Goal: Communication & Community: Ask a question

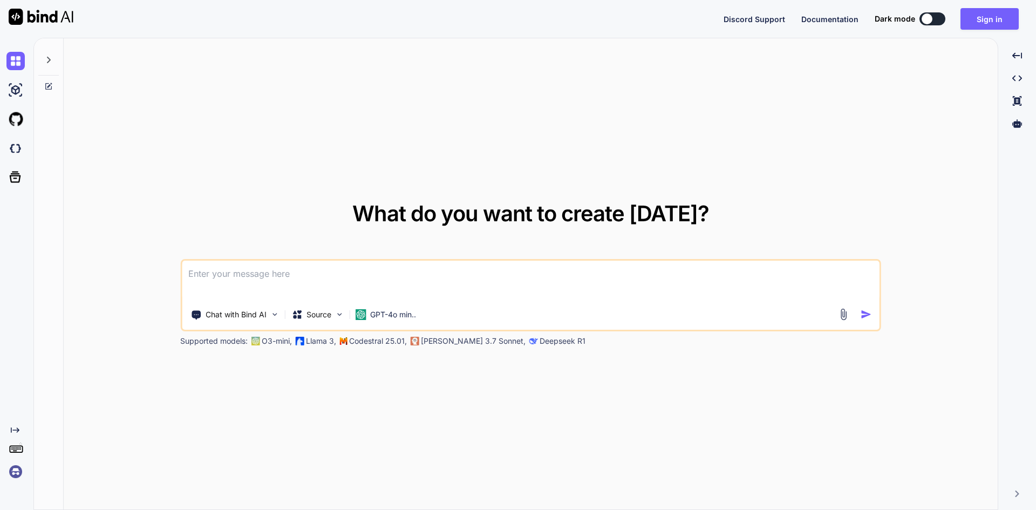
click at [689, 121] on div "What do you want to create [DATE]? Chat with Bind AI Source GPT-4o min.. Suppor…" at bounding box center [531, 274] width 934 height 472
click at [315, 274] on textarea at bounding box center [531, 281] width 698 height 40
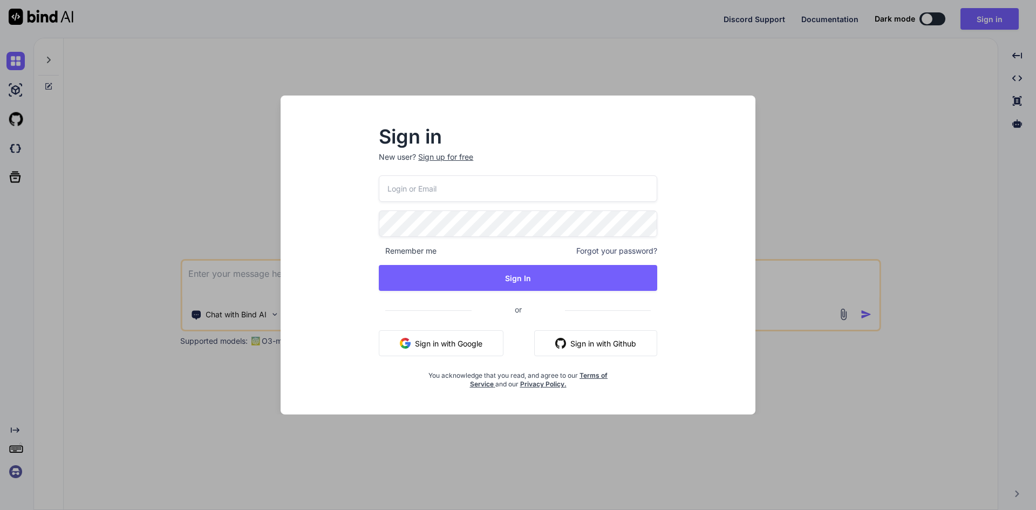
click at [717, 254] on div "Sign in New user? Sign up for free Remember me Forgot your password? Sign In or…" at bounding box center [518, 264] width 458 height 299
click at [890, 113] on div "Sign in New user? Sign up for free Remember me Forgot your password? Sign In or…" at bounding box center [518, 255] width 1036 height 510
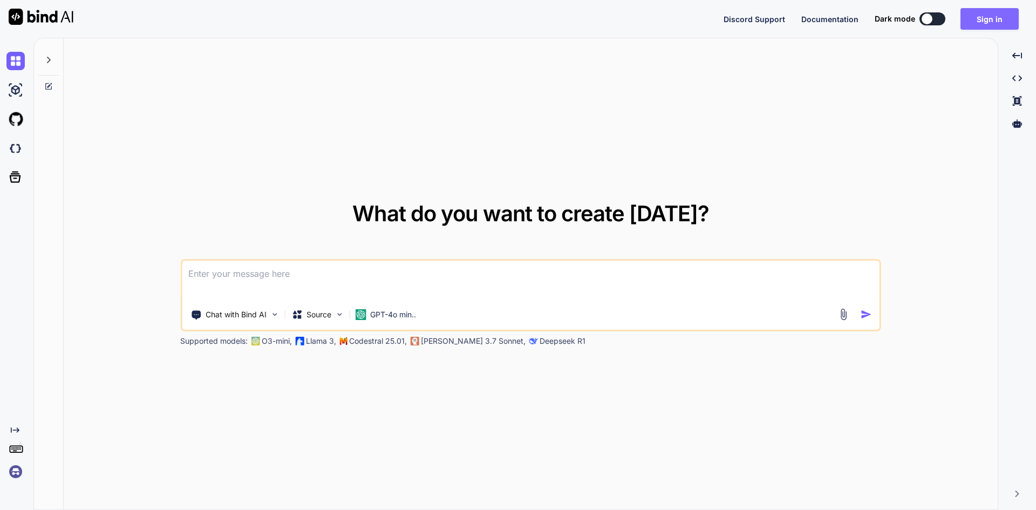
click at [996, 15] on button "Sign in" at bounding box center [990, 19] width 58 height 22
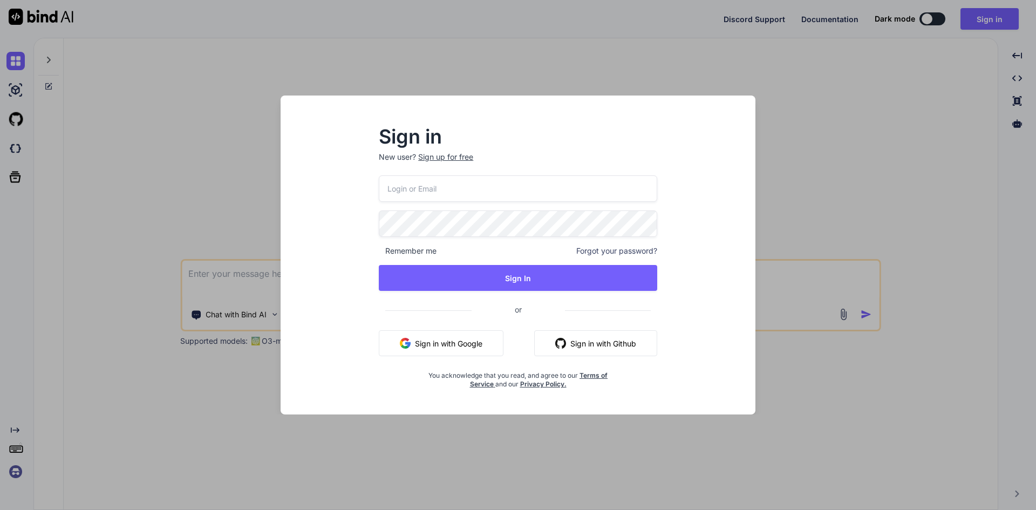
click at [442, 184] on input "email" at bounding box center [518, 188] width 278 height 26
click at [427, 192] on input "email" at bounding box center [518, 188] width 278 height 26
click at [429, 190] on input "email" at bounding box center [518, 188] width 278 height 26
drag, startPoint x: 473, startPoint y: 188, endPoint x: 358, endPoint y: 190, distance: 115.0
click at [358, 190] on div "Sign in New user? Sign up for free [EMAIL_ADDRESS][DOMAIN_NAME] Remember me For…" at bounding box center [518, 264] width 458 height 299
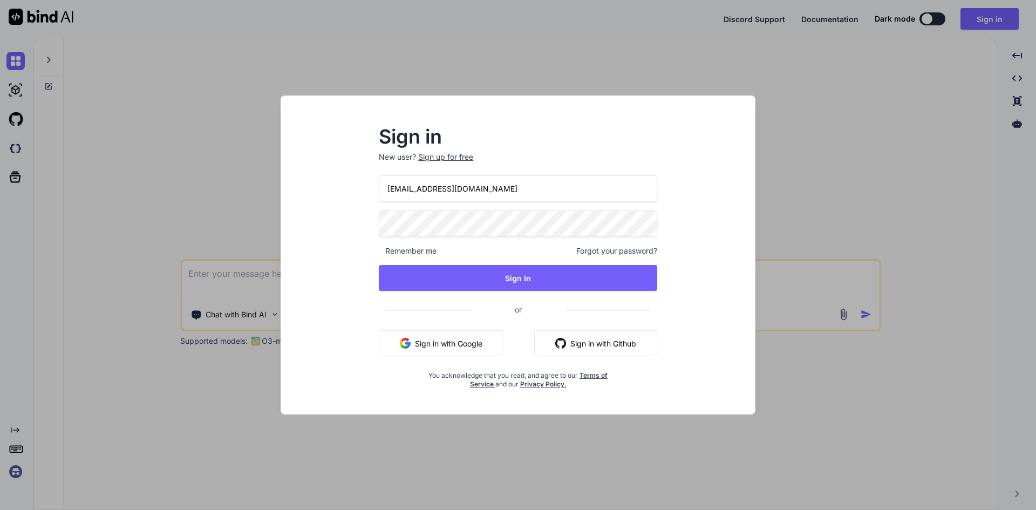
type input "[EMAIL_ADDRESS][DOMAIN_NAME]"
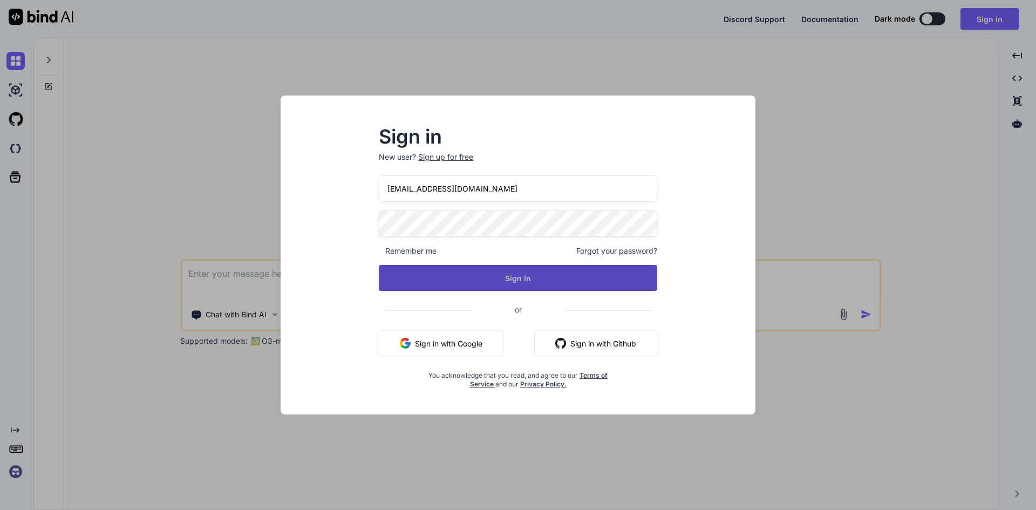
click at [500, 276] on button "Sign In" at bounding box center [518, 278] width 278 height 26
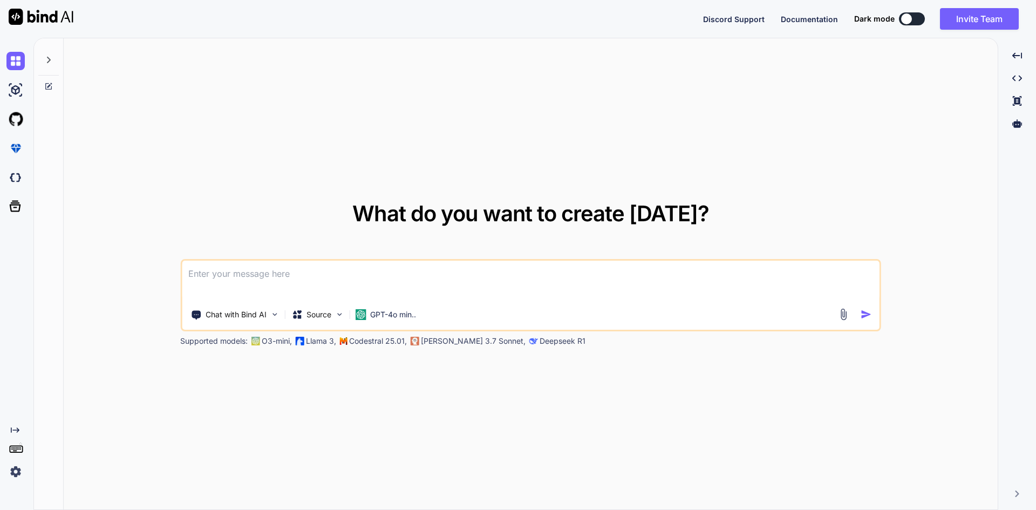
click at [294, 286] on textarea at bounding box center [531, 281] width 698 height 40
type textarea "hi"
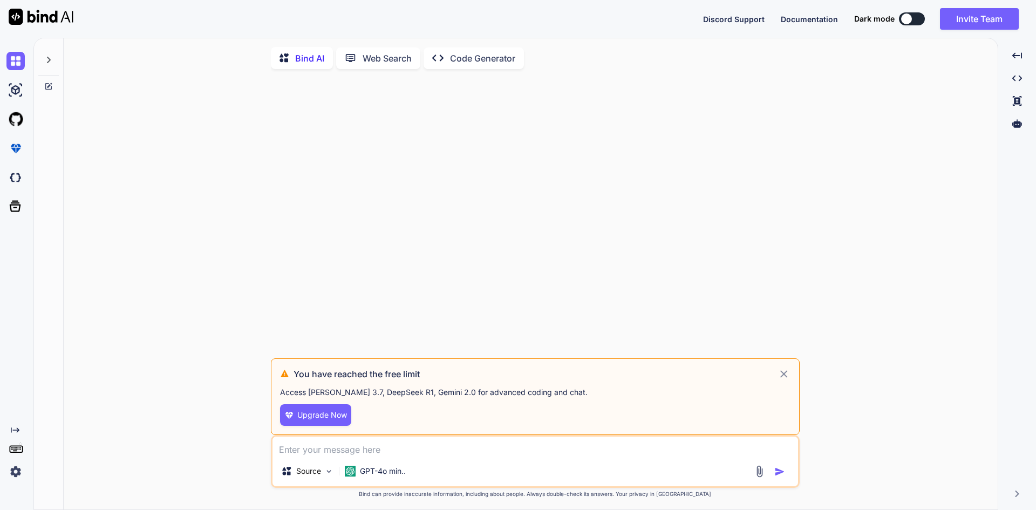
click at [324, 454] on textarea at bounding box center [536, 446] width 526 height 19
click at [516, 263] on div at bounding box center [536, 218] width 527 height 281
click at [787, 375] on icon at bounding box center [784, 373] width 12 height 13
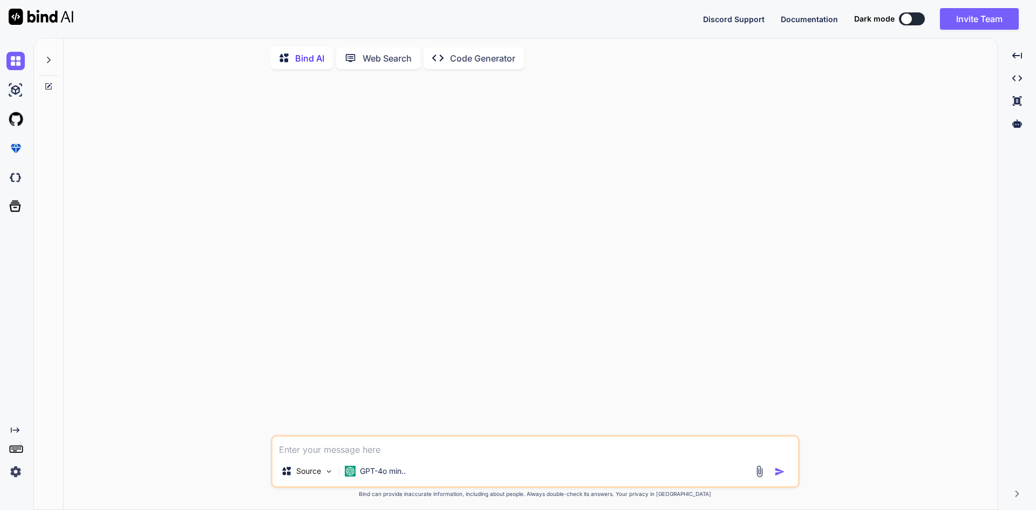
click at [326, 453] on textarea at bounding box center [536, 446] width 526 height 19
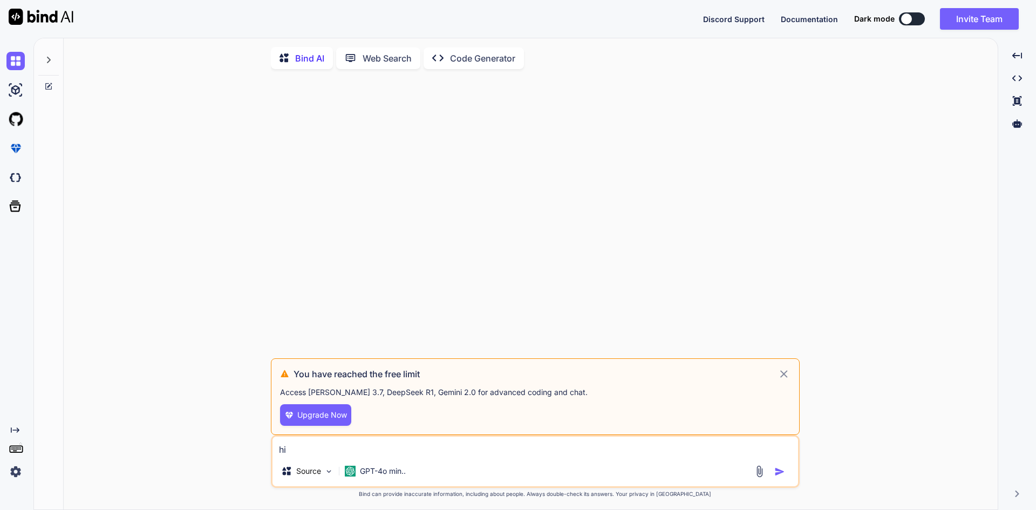
click at [778, 474] on img "button" at bounding box center [779, 471] width 11 height 11
click at [777, 373] on h3 "You have reached the free limit" at bounding box center [536, 373] width 484 height 13
click at [788, 378] on icon at bounding box center [784, 373] width 12 height 13
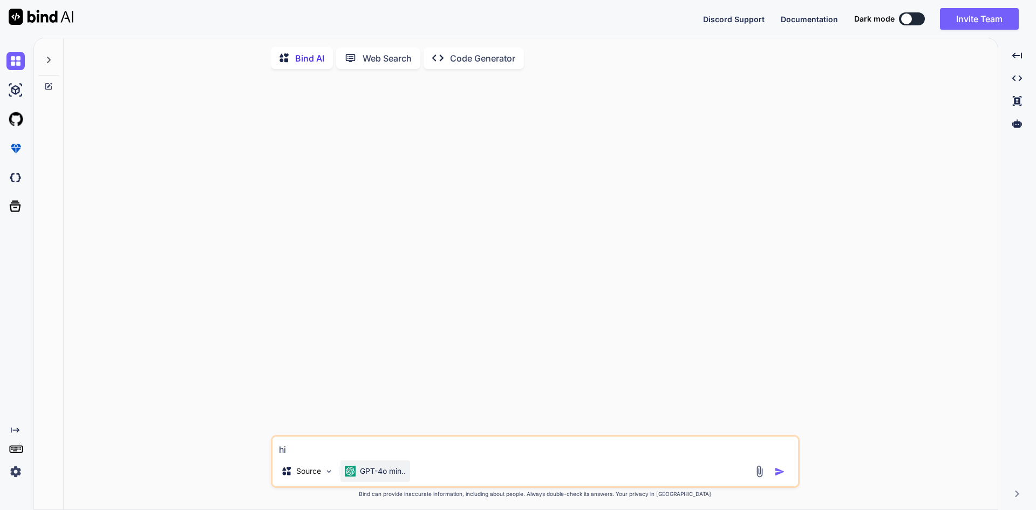
click at [390, 474] on p "GPT-4o min.." at bounding box center [383, 471] width 46 height 11
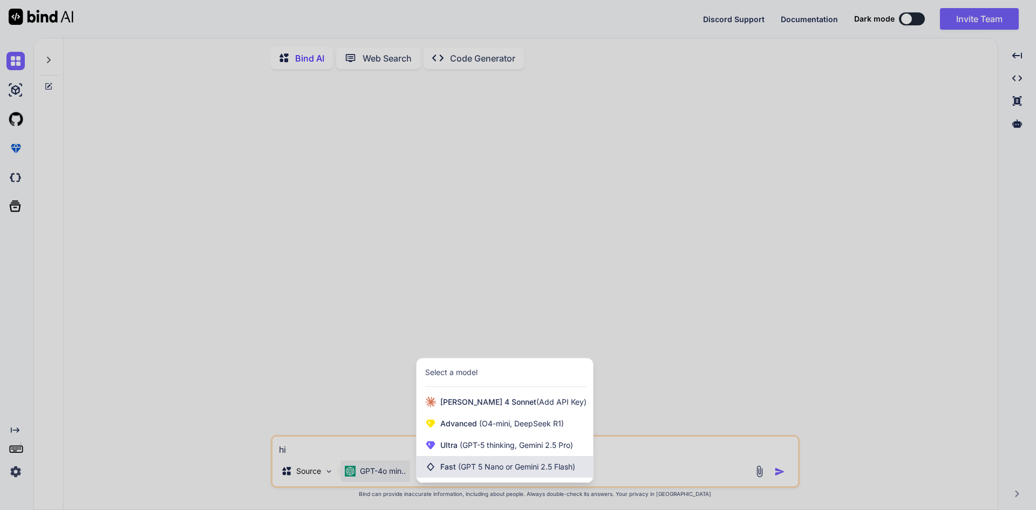
click at [473, 470] on span "(GPT 5 Nano or Gemini 2.5 Flash)" at bounding box center [516, 466] width 117 height 9
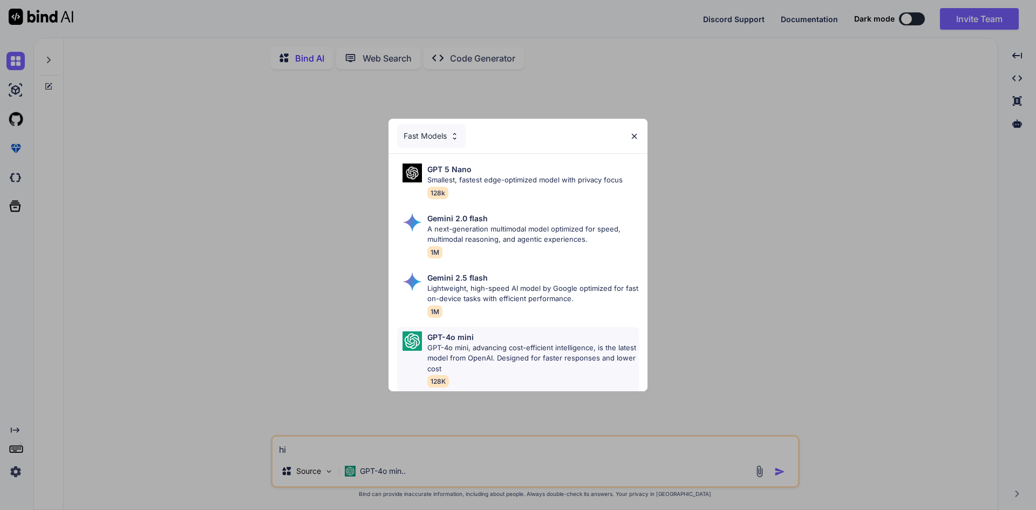
click at [450, 343] on p "GPT-4o mini, advancing cost-efficient intelligence, is the latest model from Op…" at bounding box center [533, 359] width 212 height 32
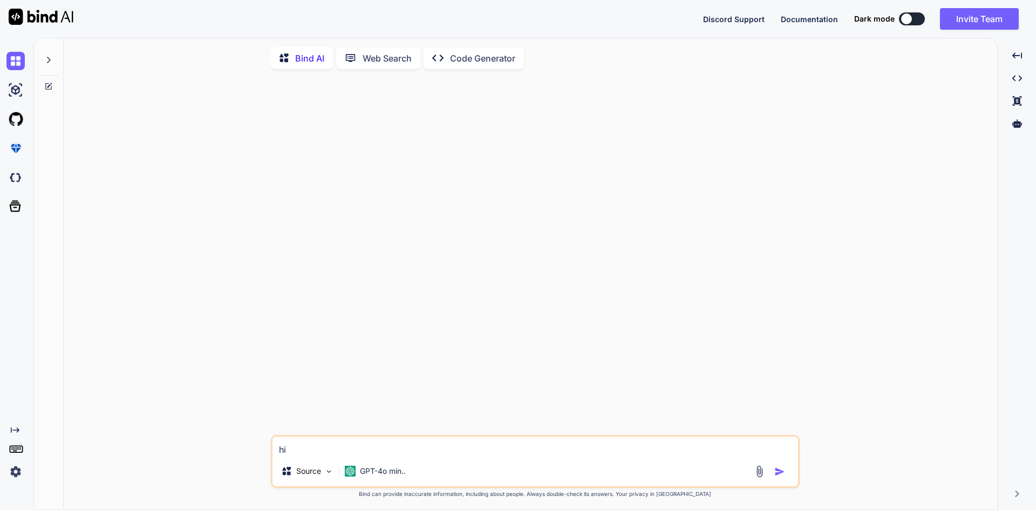
click at [316, 447] on textarea "hi" at bounding box center [536, 446] width 526 height 19
click at [276, 451] on textarea "hi" at bounding box center [536, 446] width 526 height 19
type textarea "hi"
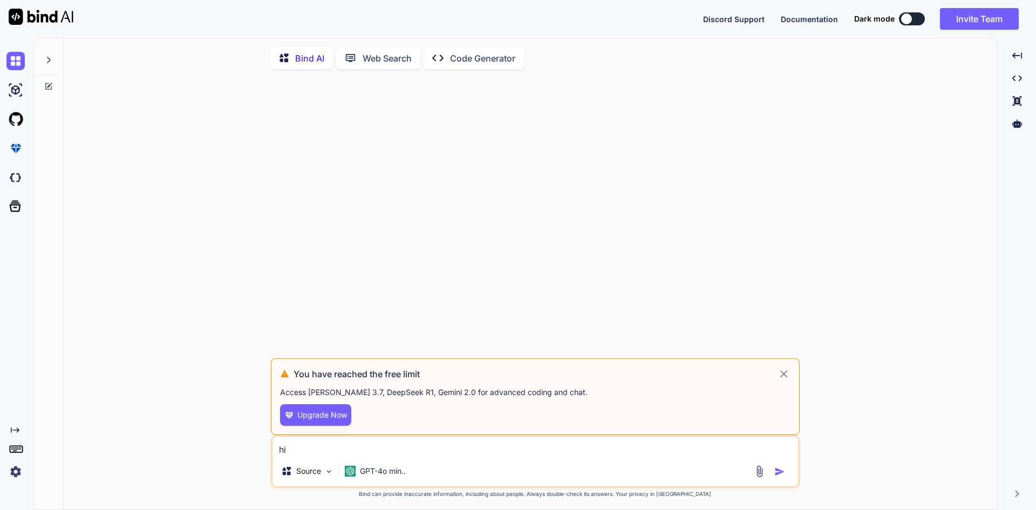
click at [786, 378] on icon at bounding box center [784, 373] width 12 height 13
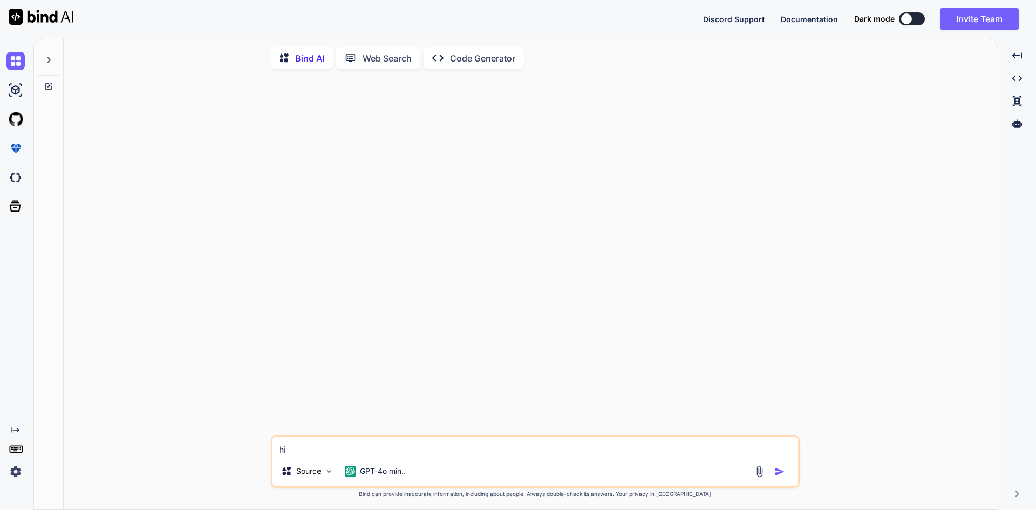
click at [948, 172] on div "hi Source GPT-4o min.. Created with Bind Always check its answers. Privacy in B…" at bounding box center [534, 294] width 925 height 433
